Goal: Transaction & Acquisition: Download file/media

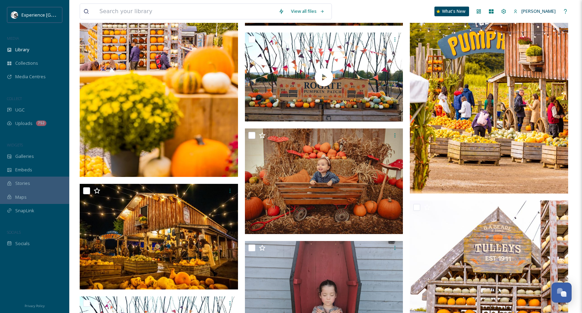
scroll to position [671, 0]
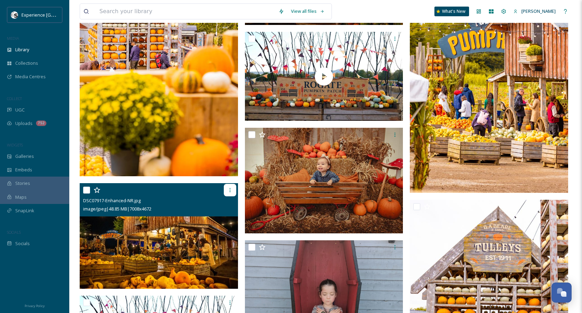
click at [230, 188] on icon at bounding box center [229, 190] width 1 height 4
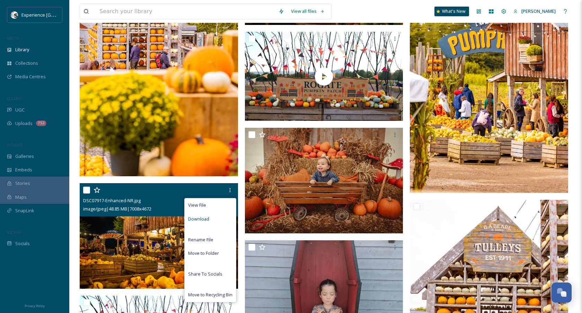
click at [211, 217] on div "Download" at bounding box center [210, 219] width 51 height 14
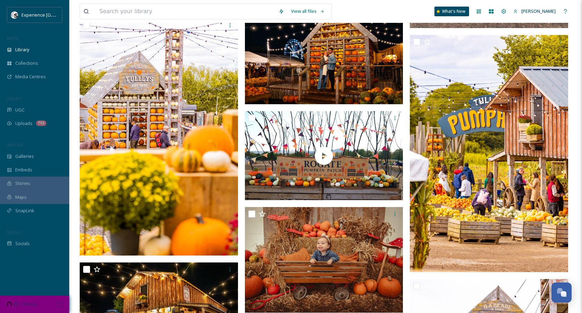
scroll to position [548, 0]
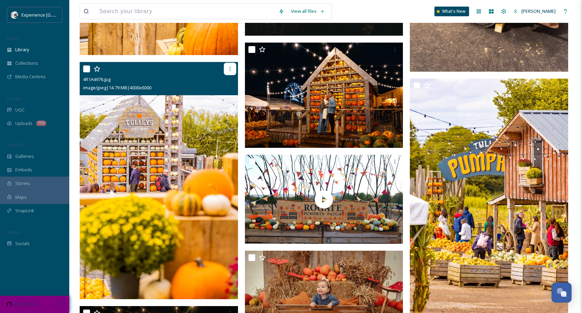
click at [230, 72] on div at bounding box center [230, 69] width 12 height 12
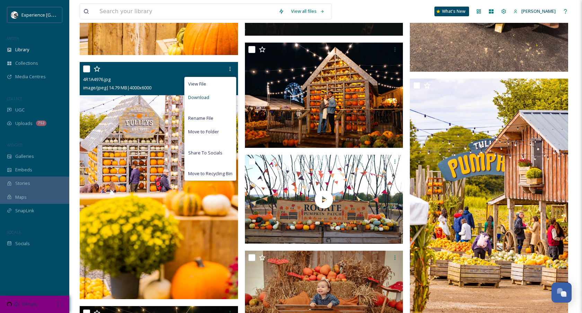
click at [225, 98] on div "Download" at bounding box center [210, 98] width 51 height 14
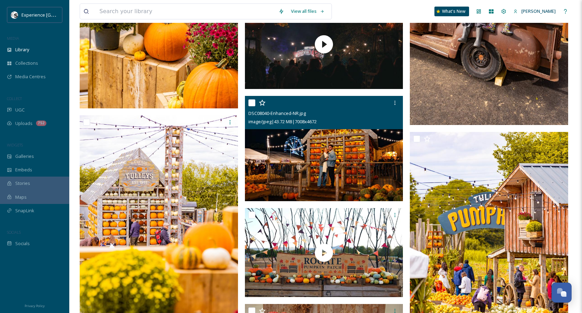
scroll to position [591, 0]
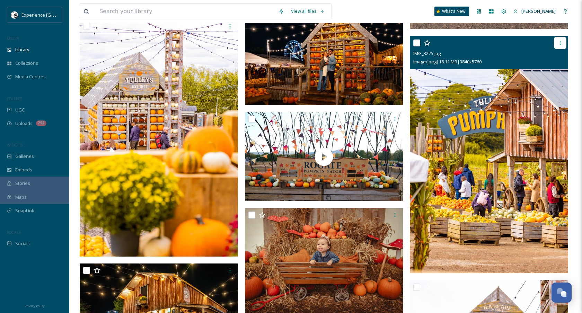
click at [560, 41] on icon at bounding box center [560, 43] width 1 height 4
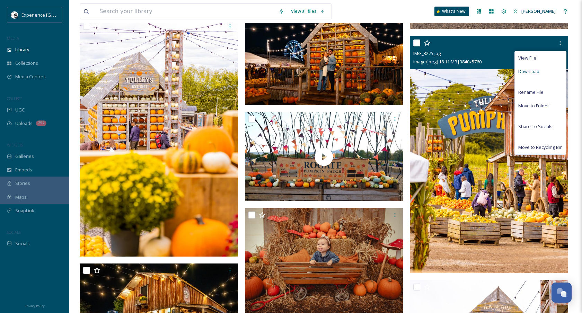
click at [533, 72] on span "Download" at bounding box center [528, 71] width 21 height 7
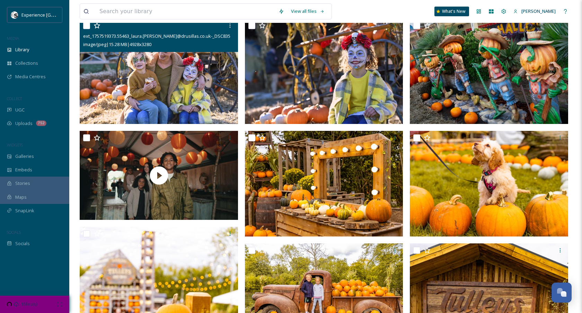
scroll to position [0, 0]
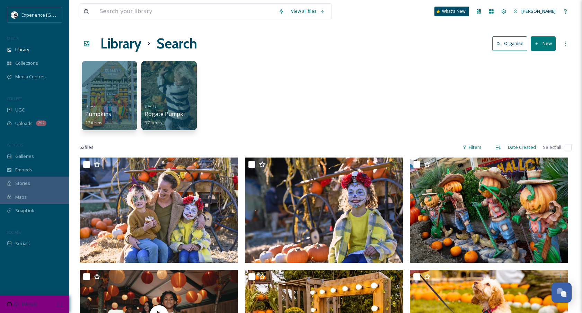
click at [190, 14] on input at bounding box center [185, 11] width 179 height 15
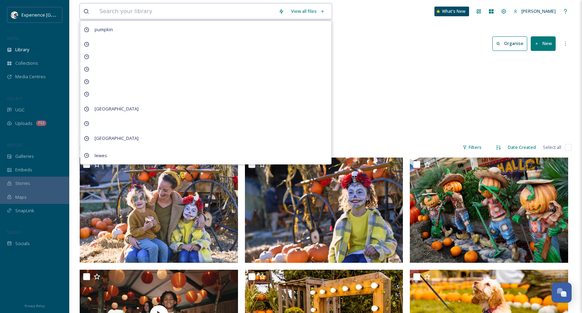
click at [189, 13] on input at bounding box center [185, 11] width 179 height 15
type input "autumn"
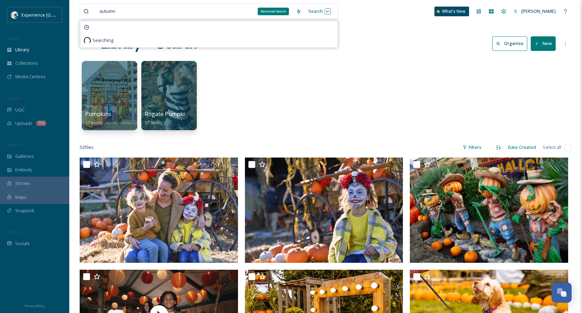
click at [331, 9] on div "Search" at bounding box center [319, 12] width 29 height 14
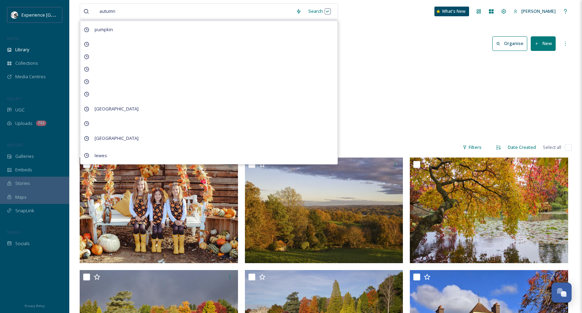
click at [370, 96] on div "Seasonal Autumn 0 items [GEOGRAPHIC_DATA] Autumn 19 items Parks & Gardens Leona…" at bounding box center [326, 97] width 492 height 80
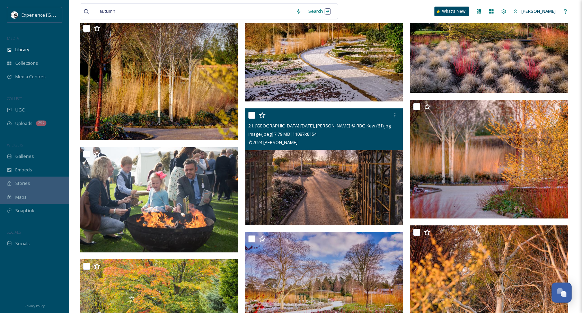
scroll to position [3536, 0]
